Goal: Task Accomplishment & Management: Manage account settings

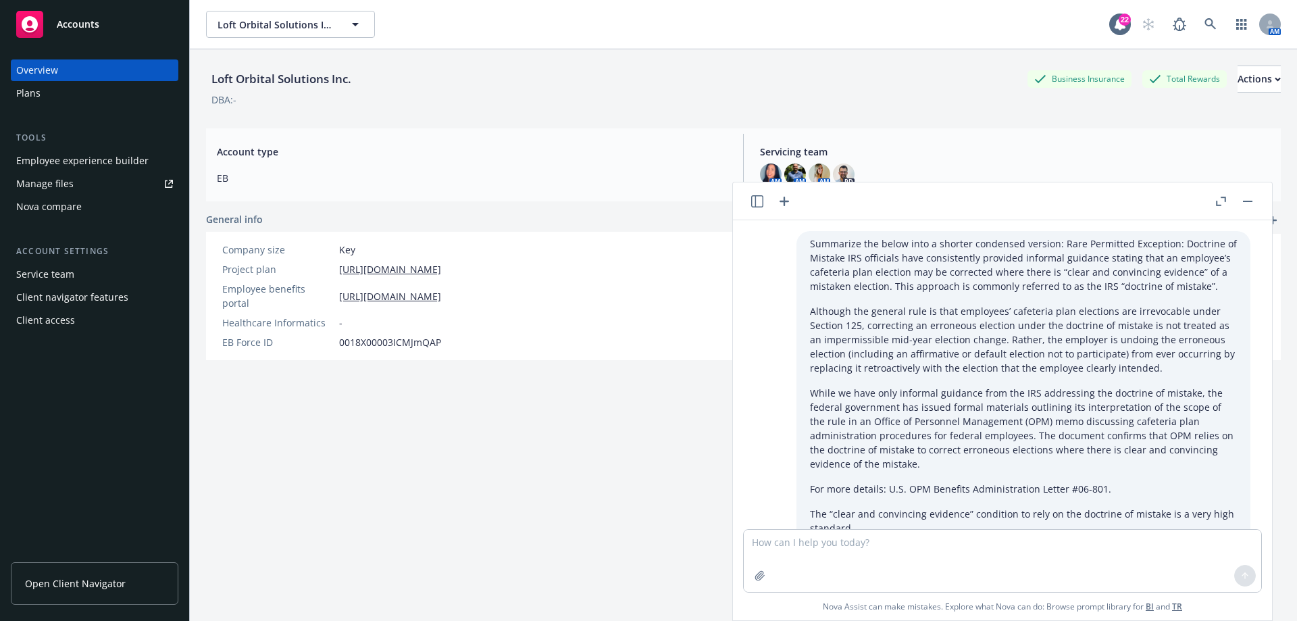
scroll to position [1717, 0]
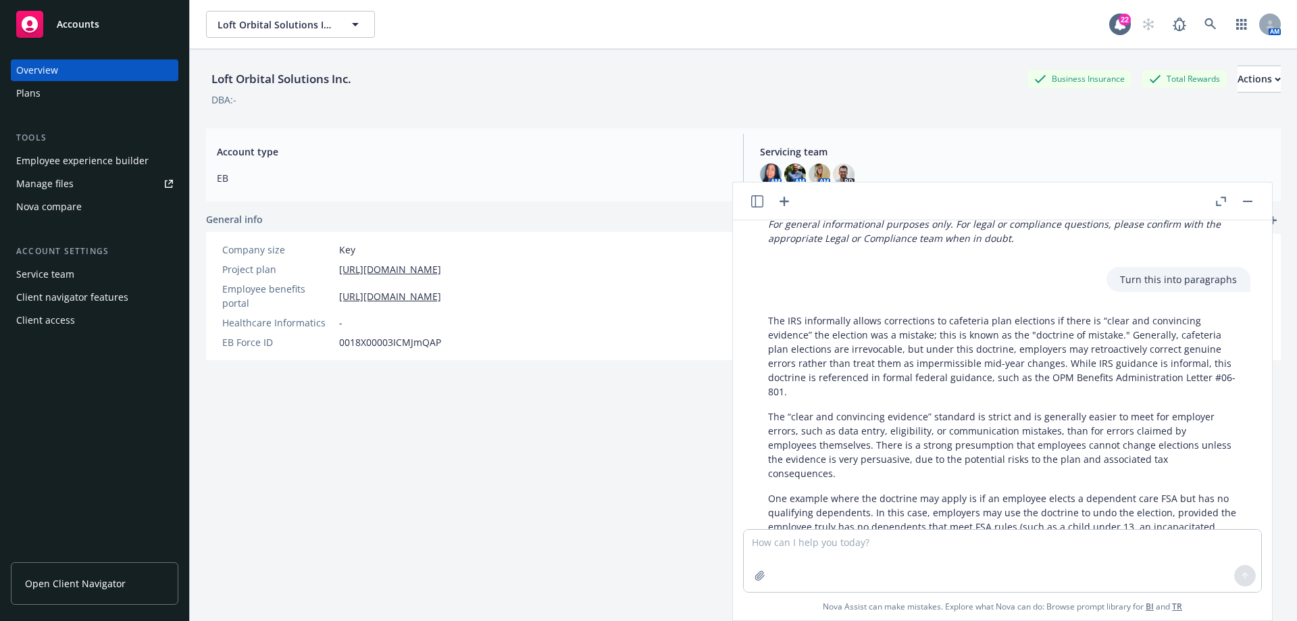
click at [63, 185] on div "Manage files" at bounding box center [44, 184] width 57 height 22
click at [72, 573] on link "Open Client Navigator" at bounding box center [94, 583] width 167 height 43
click at [51, 186] on div "Manage files" at bounding box center [44, 184] width 57 height 22
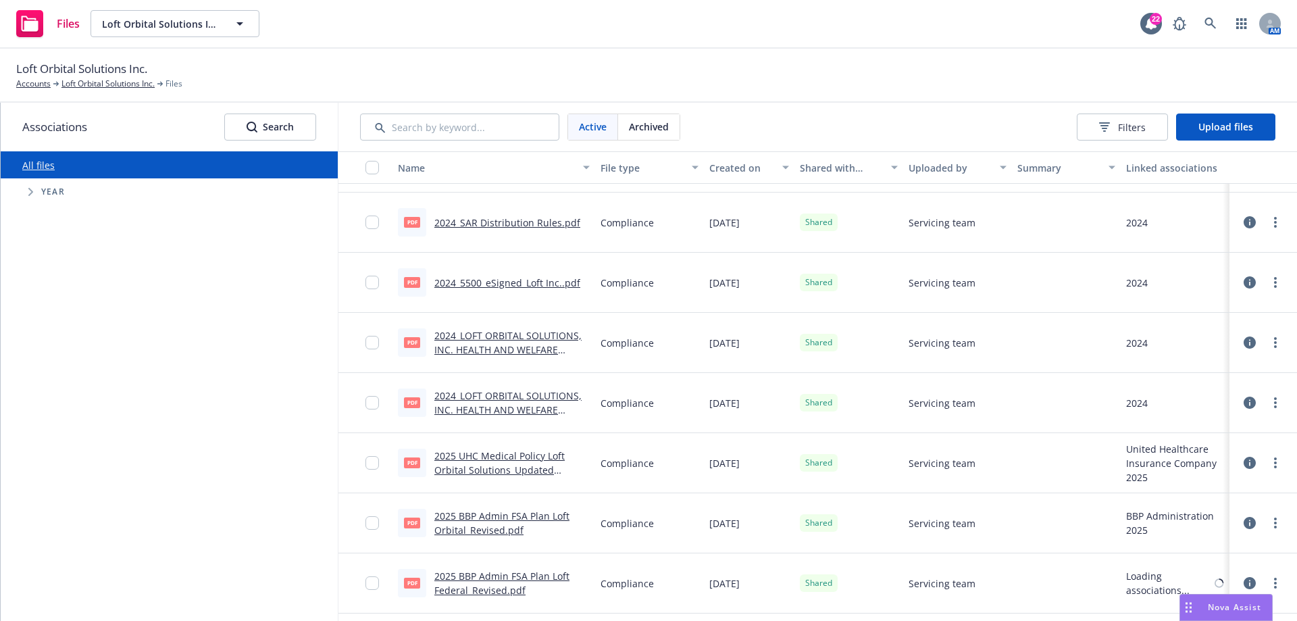
scroll to position [405, 0]
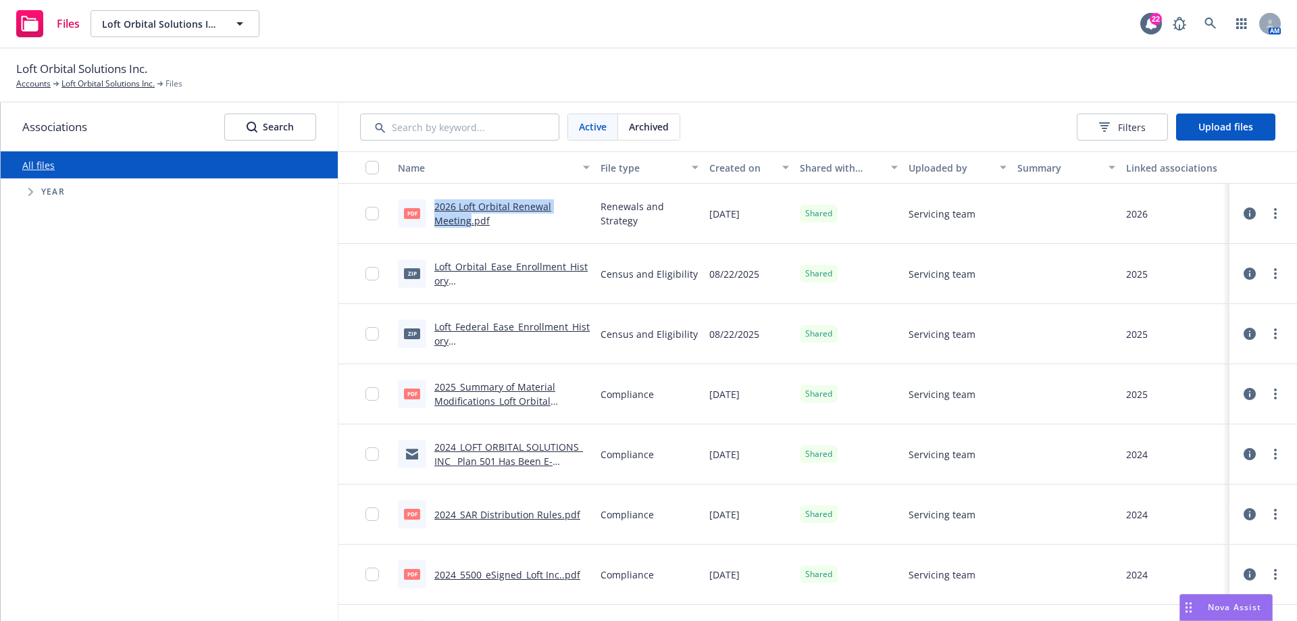
drag, startPoint x: 430, startPoint y: 205, endPoint x: 469, endPoint y: 225, distance: 44.1
click at [469, 225] on div "pdf 2026 Loft Orbital Renewal Meeting.pdf" at bounding box center [494, 213] width 192 height 28
copy link "2026 Loft Orbital Renewal Meeting"
click at [1267, 211] on link "more" at bounding box center [1275, 213] width 16 height 16
click at [1195, 265] on link "Archive" at bounding box center [1205, 268] width 134 height 27
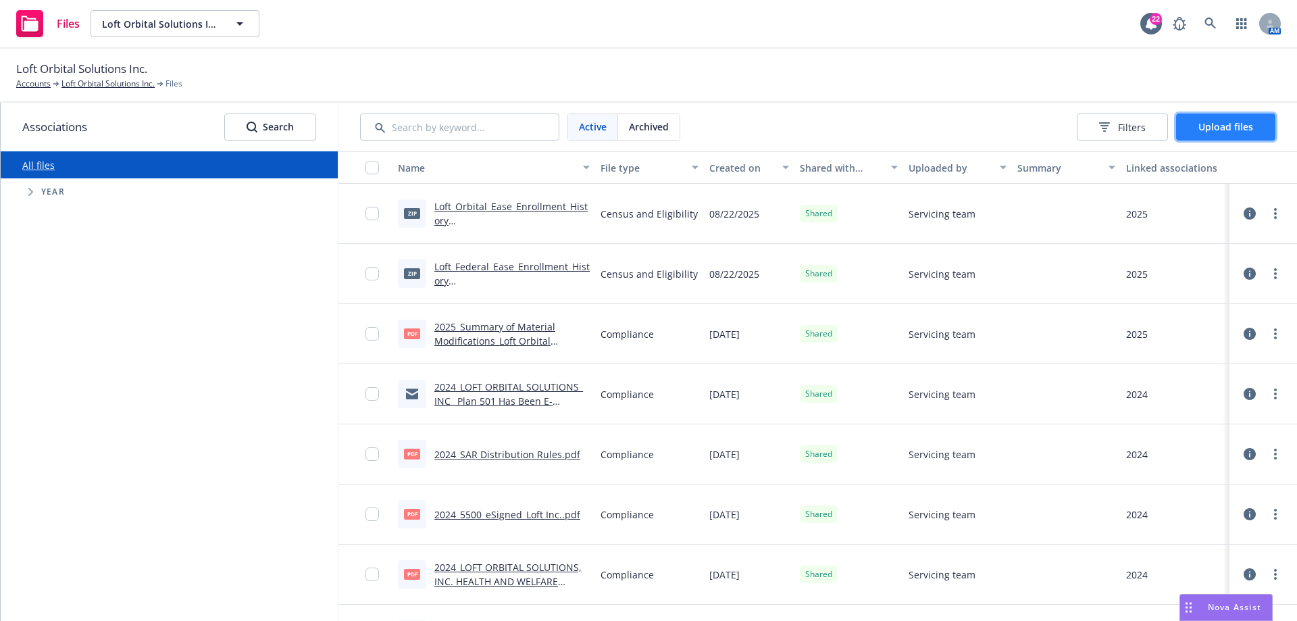
click at [1215, 126] on span "Upload files" at bounding box center [1225, 126] width 55 height 13
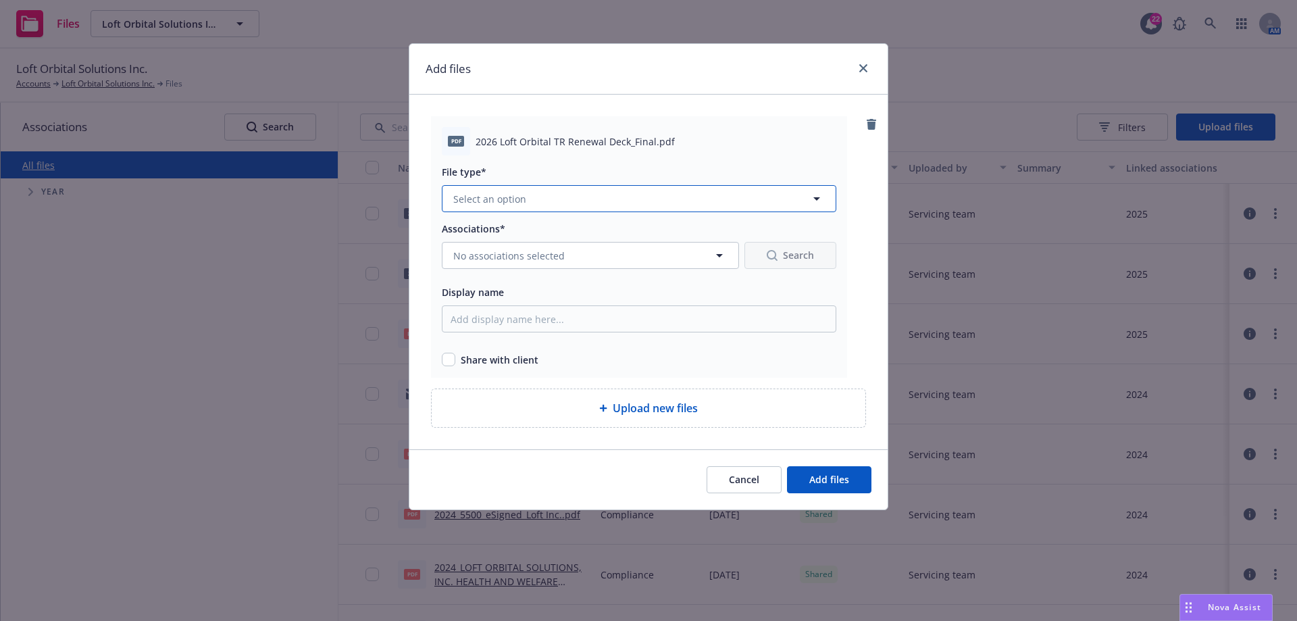
click at [526, 199] on button "Select an option" at bounding box center [639, 198] width 394 height 27
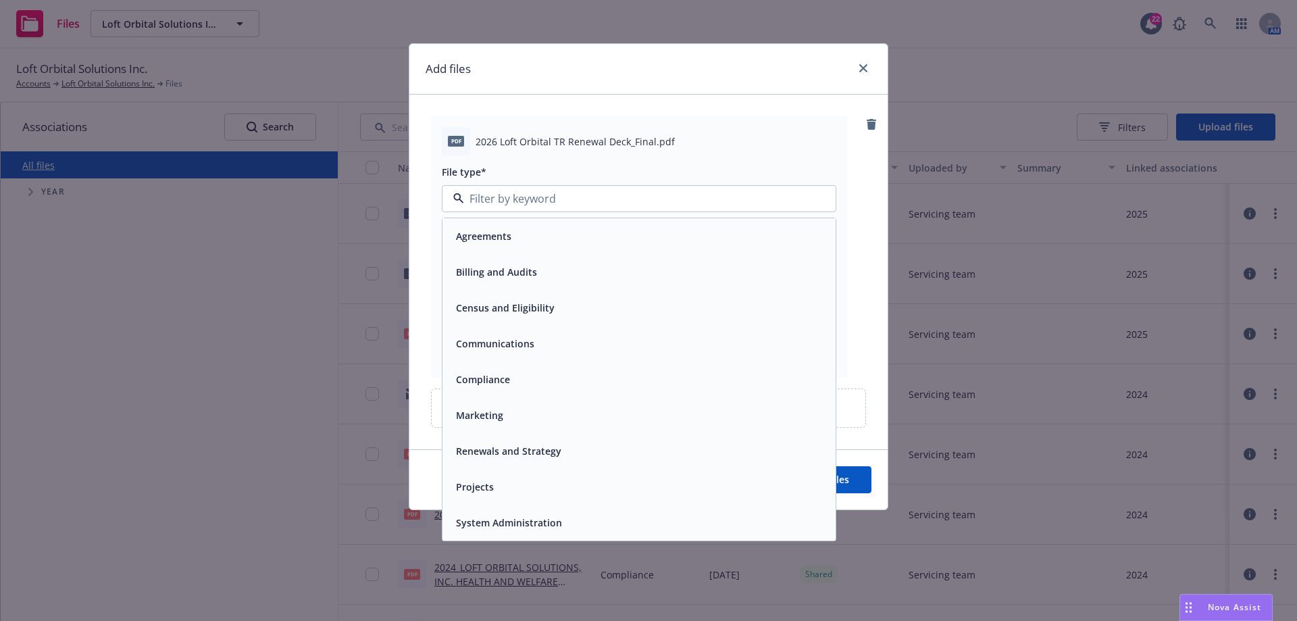
click at [542, 452] on span "Renewals and Strategy" at bounding box center [508, 451] width 105 height 14
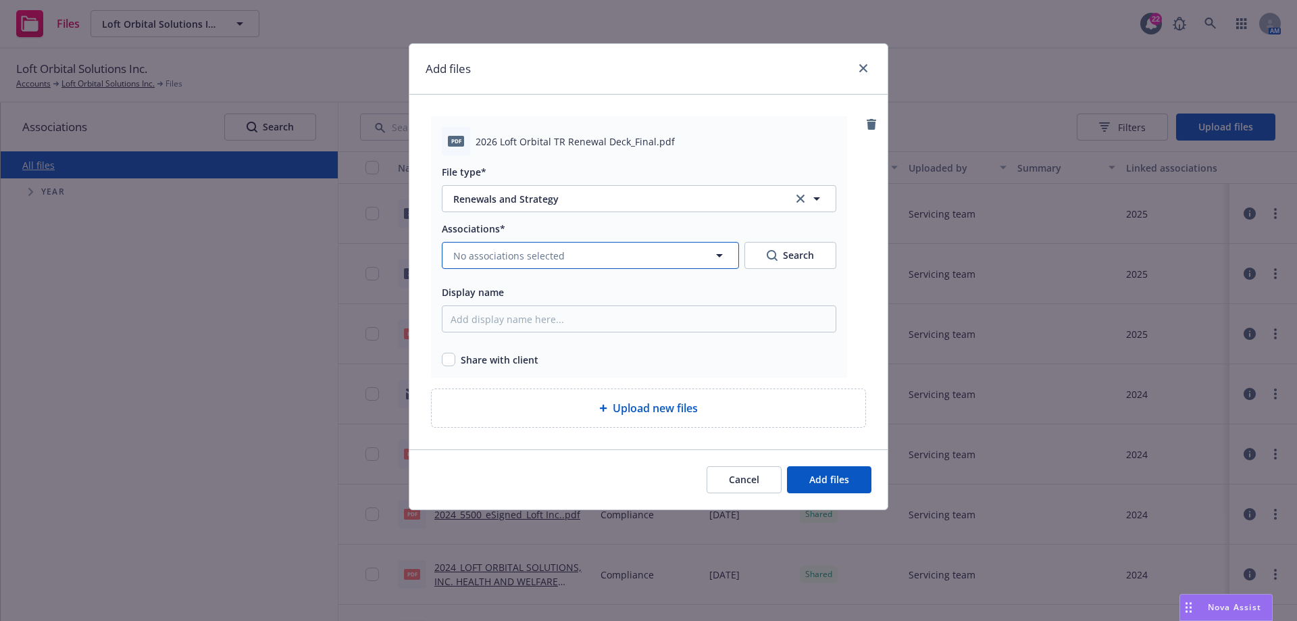
click at [500, 253] on span "No associations selected" at bounding box center [508, 256] width 111 height 14
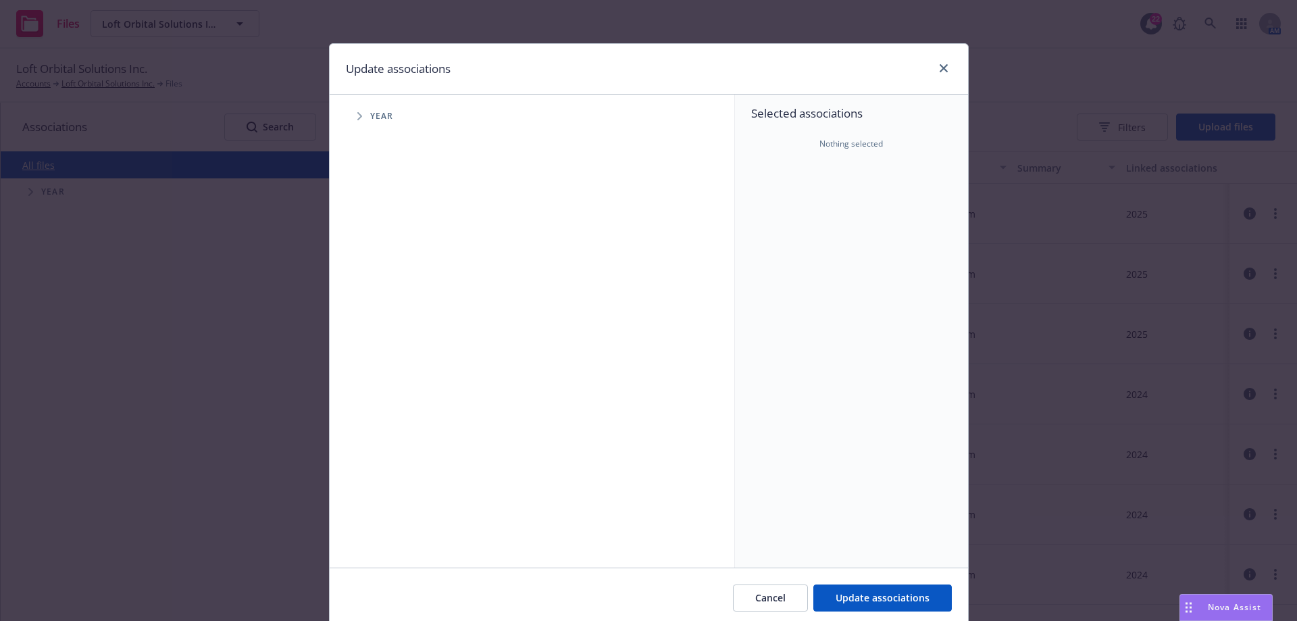
click at [357, 112] on icon "Tree Example" at bounding box center [359, 116] width 5 height 8
click at [387, 334] on input "Tree Example" at bounding box center [394, 333] width 14 height 14
checkbox input "true"
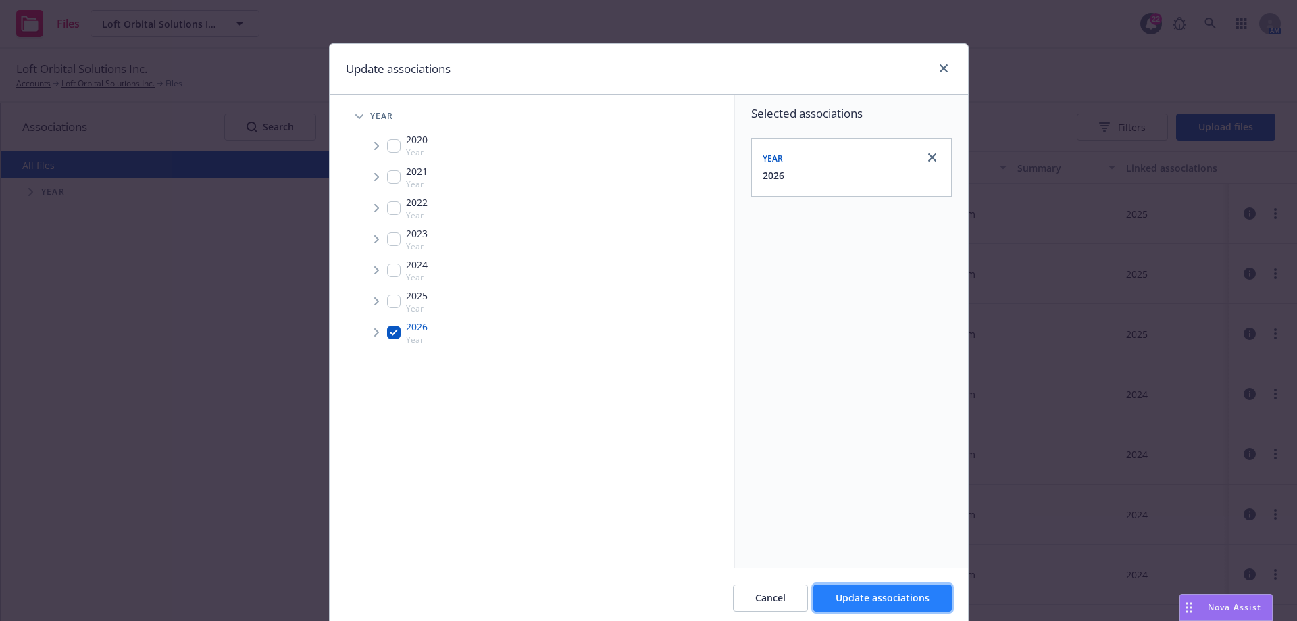
click at [895, 595] on span "Update associations" at bounding box center [882, 597] width 94 height 13
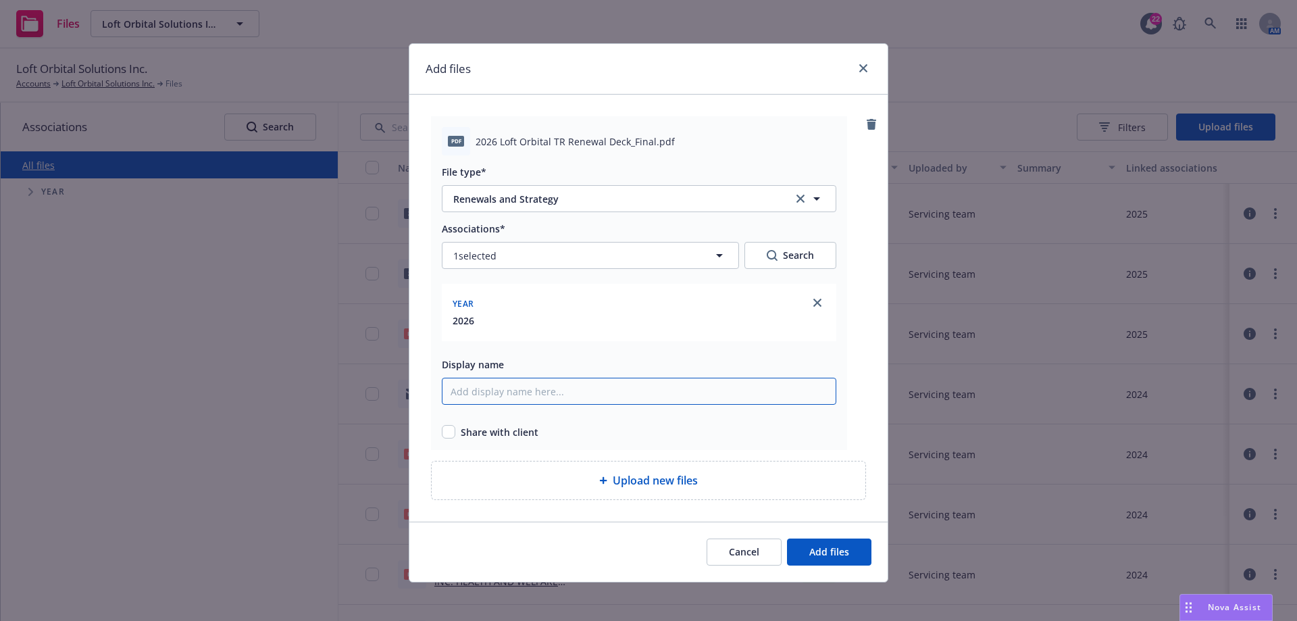
click at [532, 388] on input "Display name" at bounding box center [639, 390] width 394 height 27
paste input "2026 Loft Orbital Renewal Meeting"
type input "2026 Loft Orbital Renewal Meeting"
click at [448, 429] on input "checkbox" at bounding box center [449, 432] width 14 height 14
checkbox input "true"
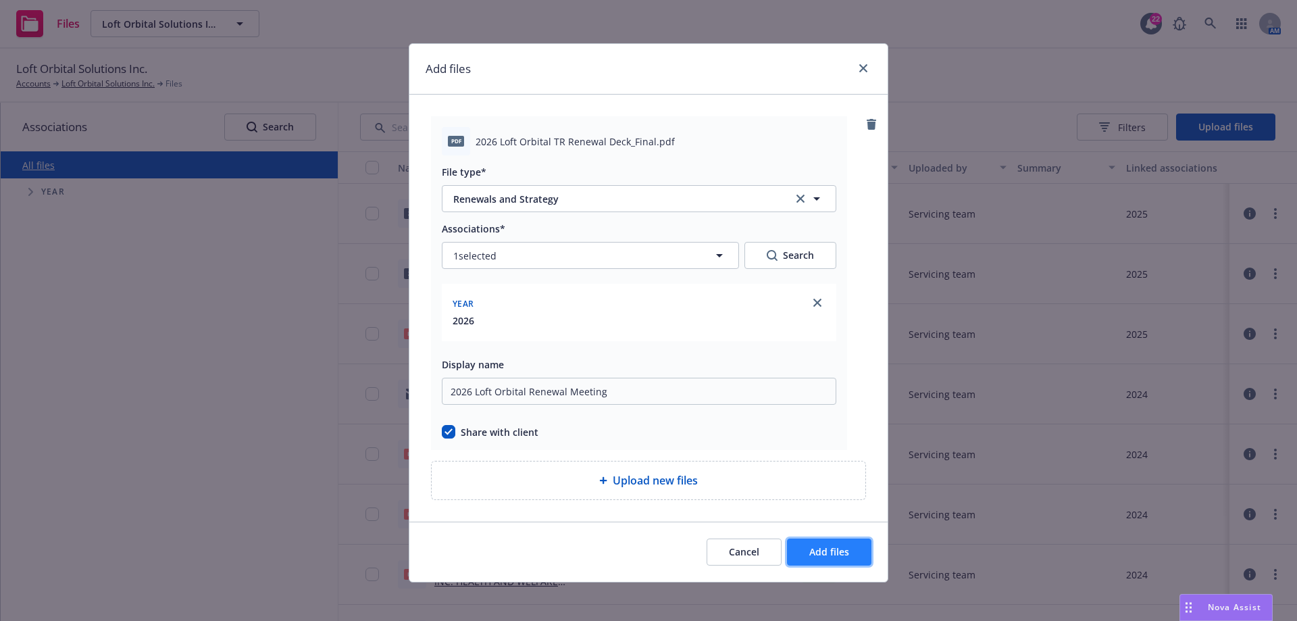
click at [838, 555] on span "Add files" at bounding box center [829, 551] width 40 height 13
